Goal: Task Accomplishment & Management: Manage account settings

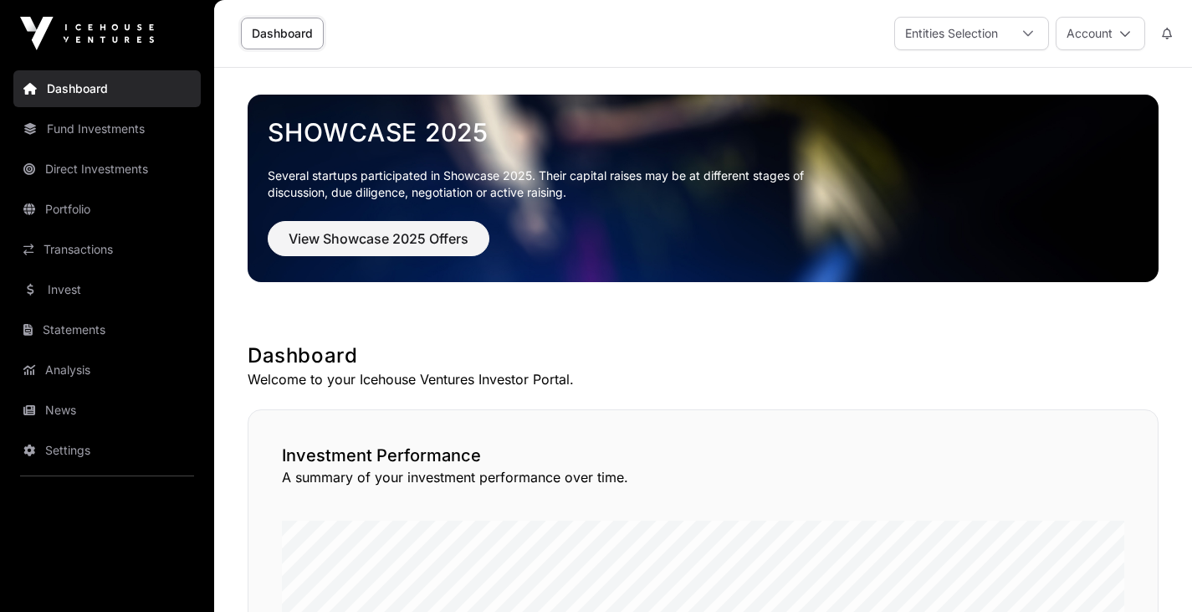
scroll to position [1, 0]
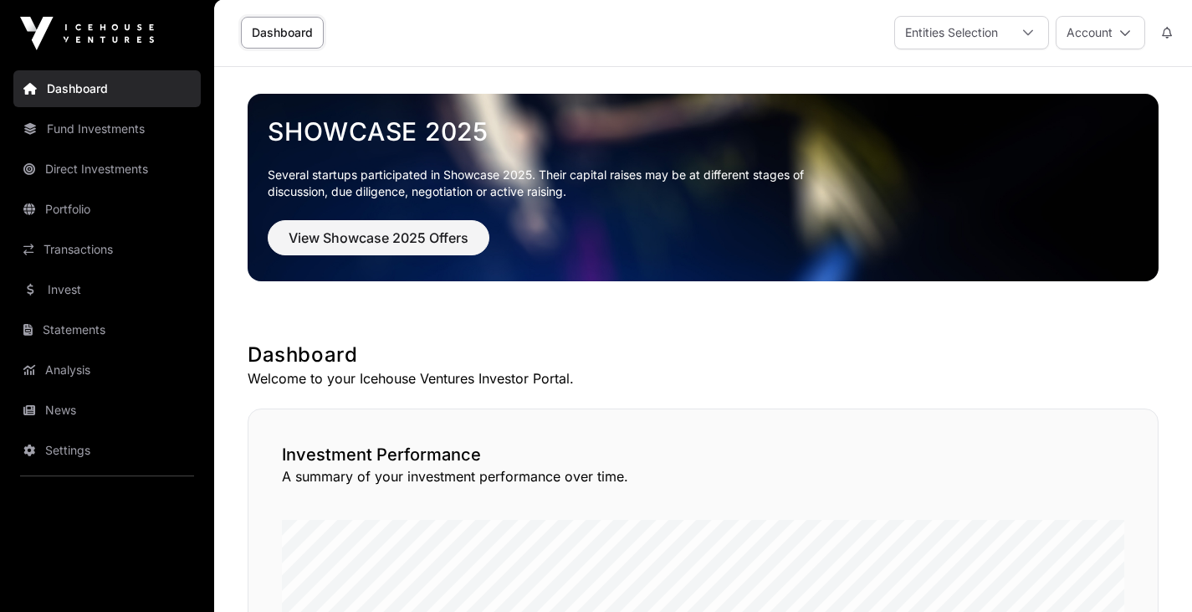
click at [92, 260] on link "Transactions" at bounding box center [106, 249] width 187 height 37
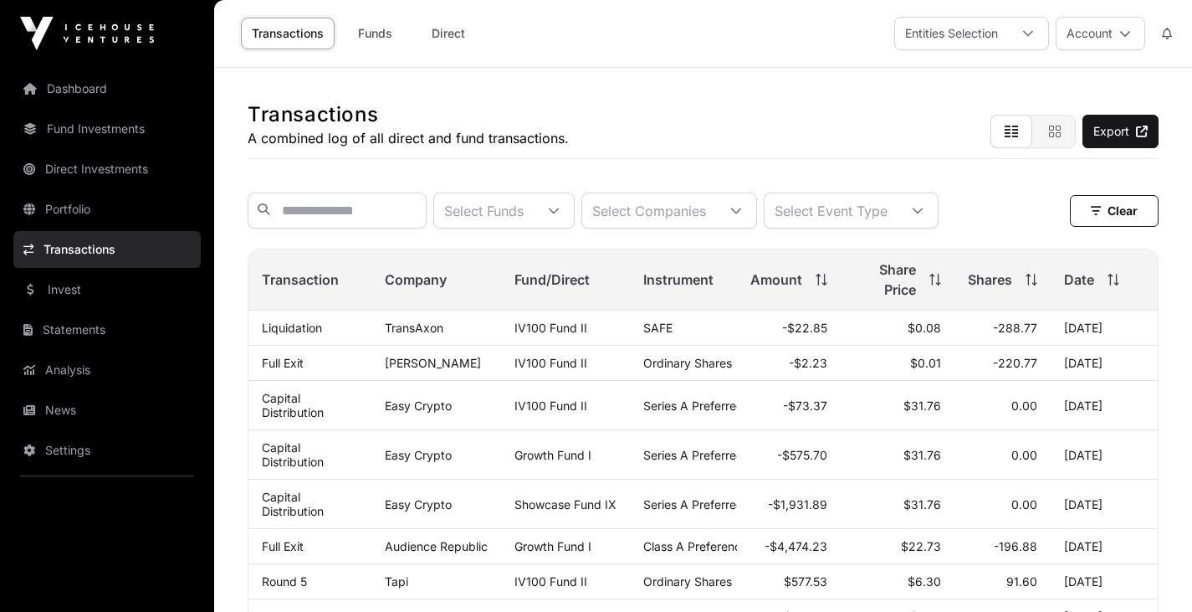
click at [448, 38] on link "Direct" at bounding box center [448, 34] width 67 height 32
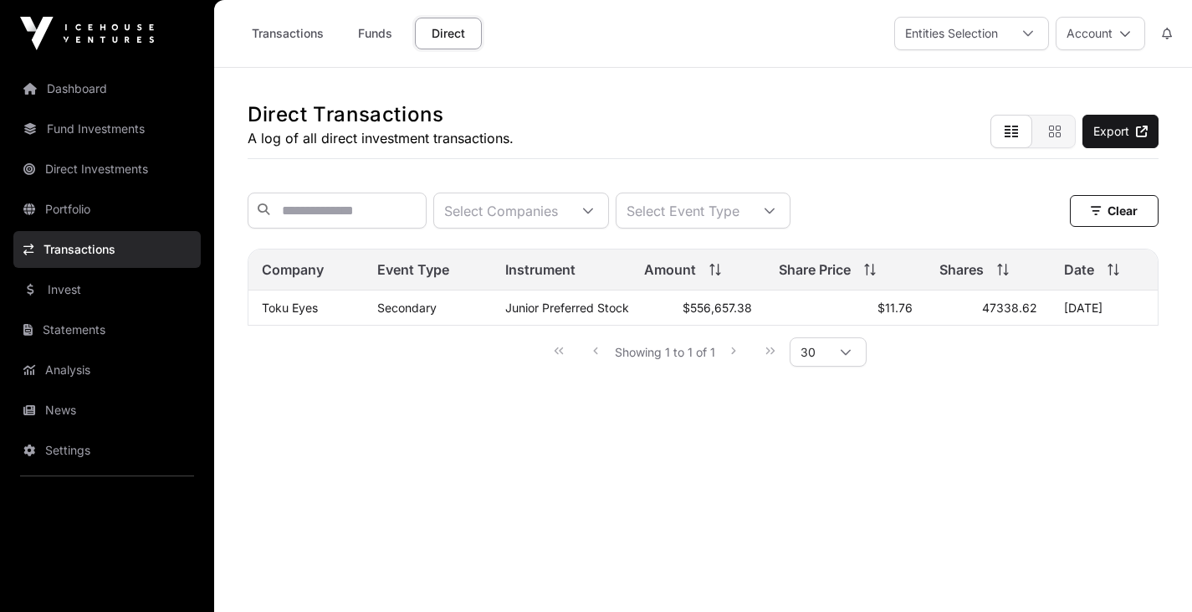
click at [76, 159] on link "Direct Investments" at bounding box center [106, 169] width 187 height 37
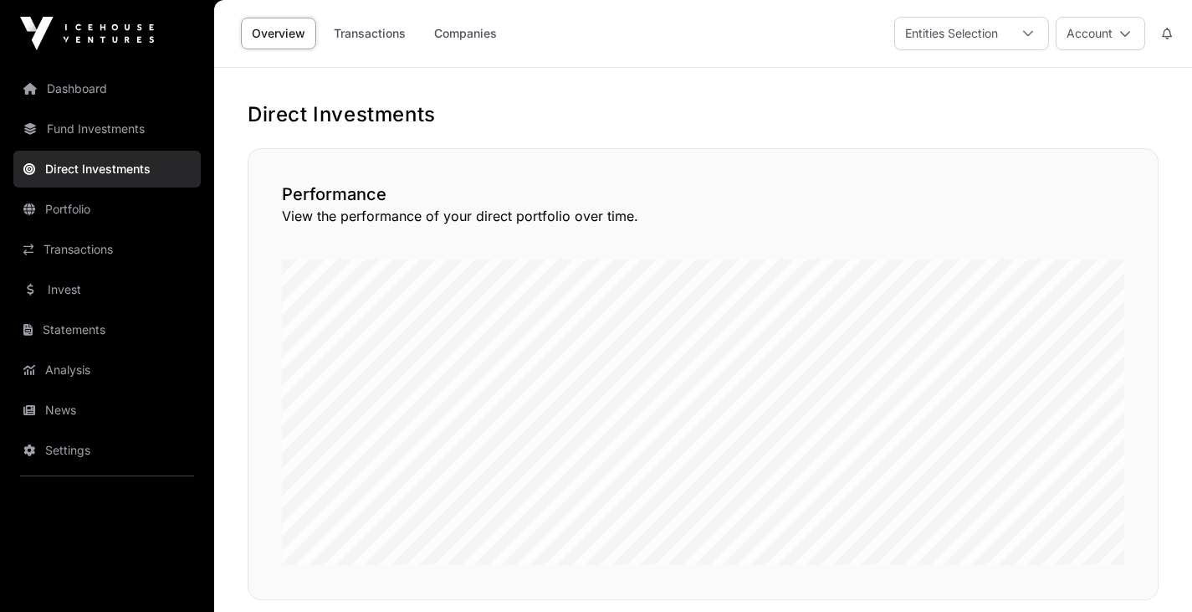
click at [1133, 38] on button "Account" at bounding box center [1101, 33] width 90 height 33
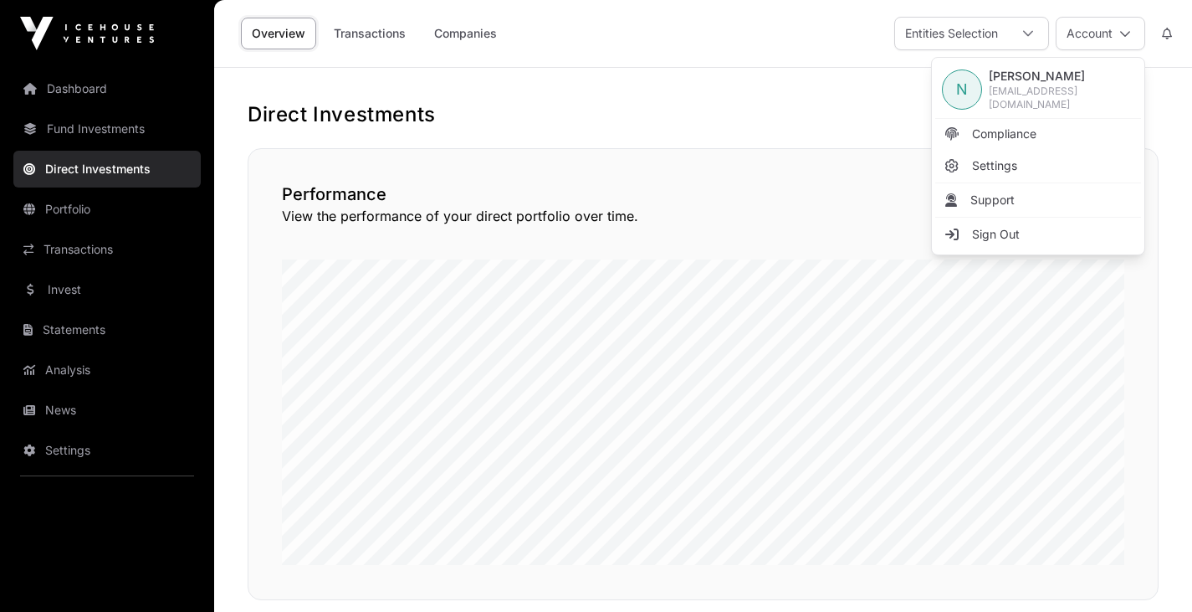
click at [994, 231] on span "Sign Out" at bounding box center [996, 234] width 48 height 17
